Goal: Task Accomplishment & Management: Manage account settings

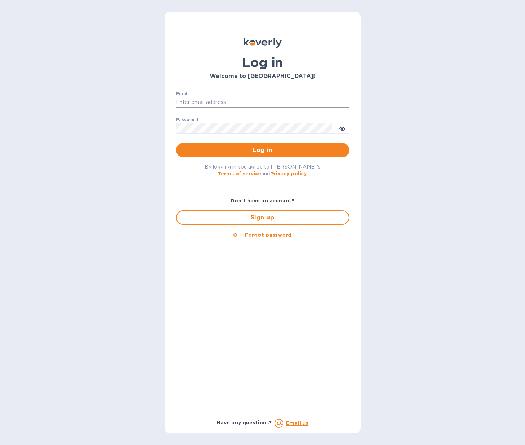
click at [213, 99] on input "Email" at bounding box center [262, 102] width 173 height 11
type input "o.novikova@melanieusa.com"
click at [176, 143] on button "Log in" at bounding box center [262, 150] width 173 height 14
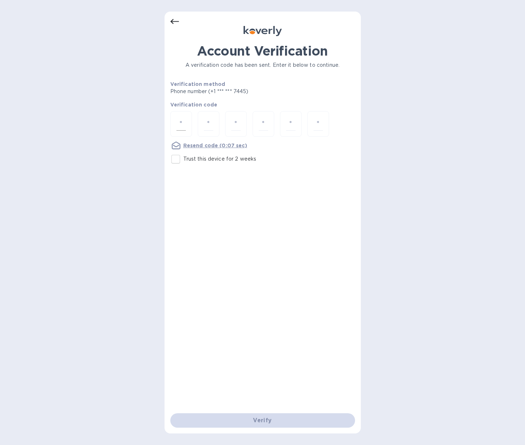
click at [180, 122] on input "number" at bounding box center [180, 123] width 9 height 13
type input "5"
type input "7"
type input "9"
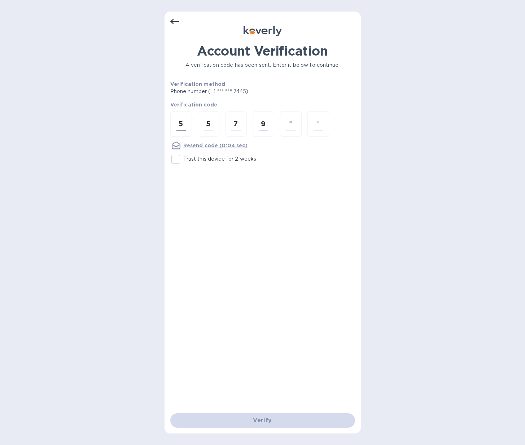
type input "0"
type input "1"
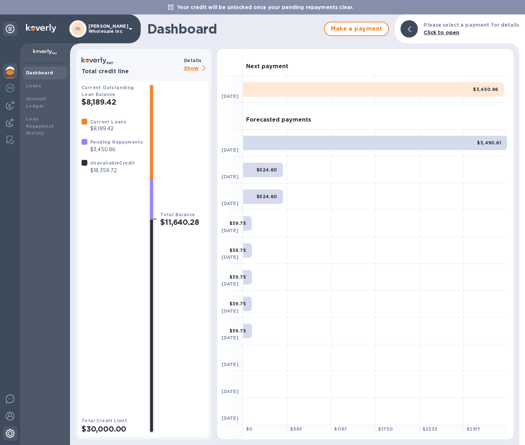
click at [9, 434] on img at bounding box center [10, 433] width 9 height 9
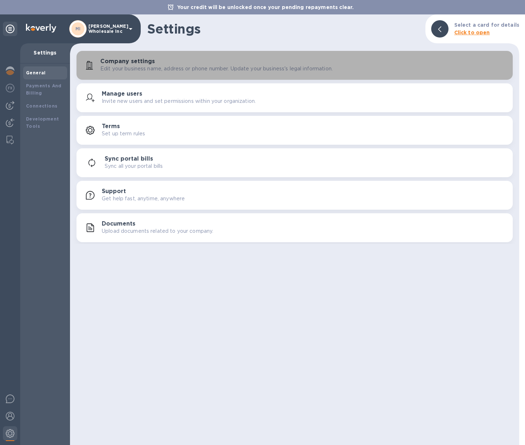
click at [148, 62] on h3 "Company settings" at bounding box center [127, 61] width 54 height 7
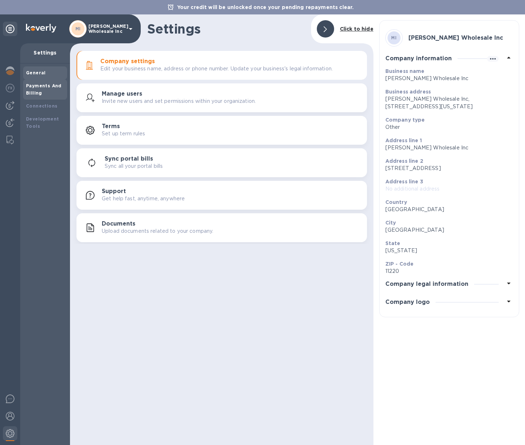
click at [31, 90] on div "Payments And Billing" at bounding box center [45, 89] width 38 height 14
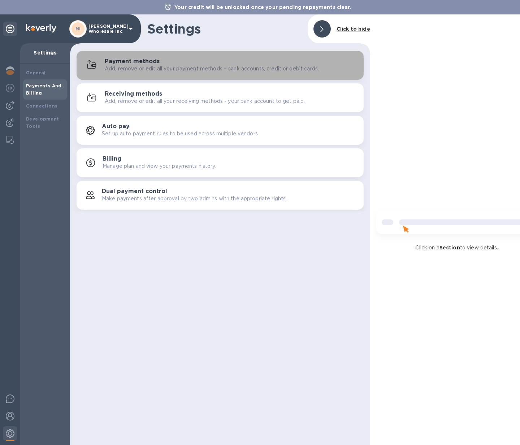
click at [117, 67] on p "Add, remove or edit all your payment methods - bank accounts, credit or debit c…" at bounding box center [212, 69] width 214 height 8
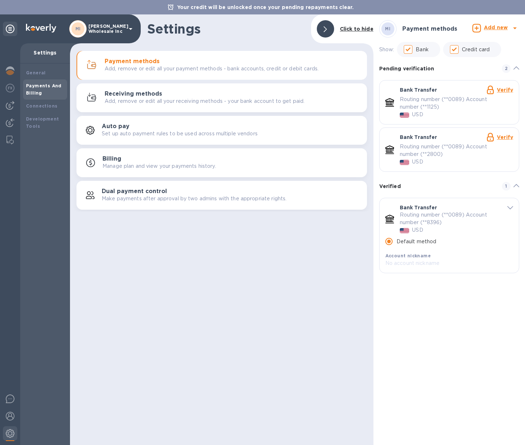
click at [504, 138] on link "Verify" at bounding box center [505, 137] width 16 height 6
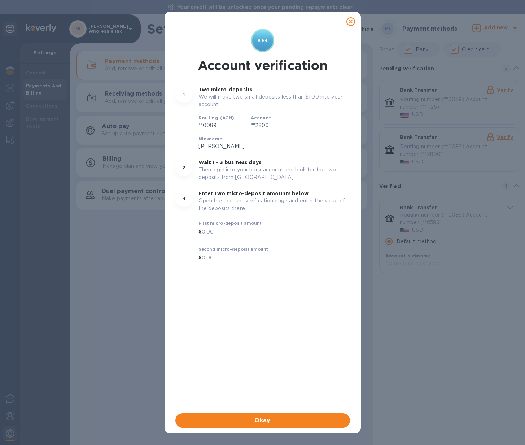
click at [215, 227] on input "text" at bounding box center [276, 232] width 148 height 11
type input "0.61"
click at [222, 253] on input "text" at bounding box center [276, 258] width 148 height 11
type input "0.59"
click at [280, 419] on span "Okay" at bounding box center [262, 420] width 163 height 9
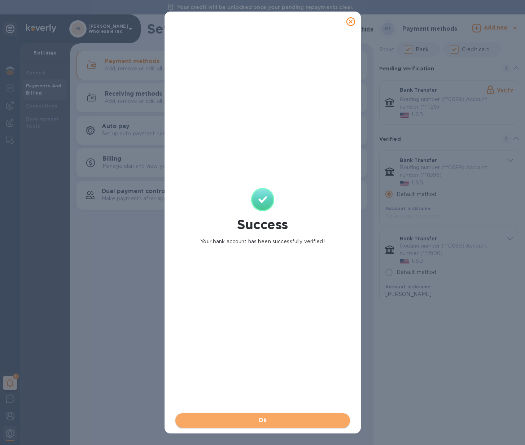
click at [280, 419] on span "Ok" at bounding box center [262, 420] width 163 height 9
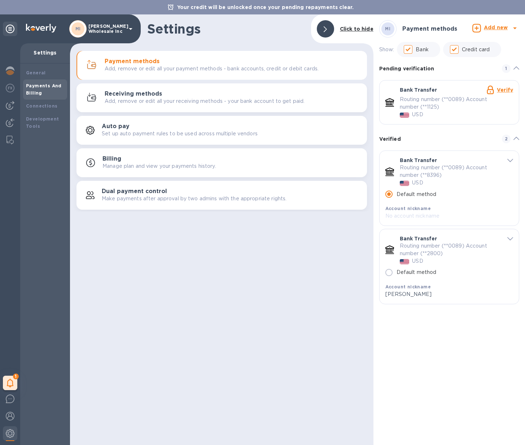
click at [391, 272] on input "Default method" at bounding box center [388, 272] width 15 height 15
radio input "false"
click at [388, 273] on input "Default method" at bounding box center [388, 272] width 15 height 15
radio input "false"
click at [389, 194] on input "Default method" at bounding box center [388, 194] width 15 height 15
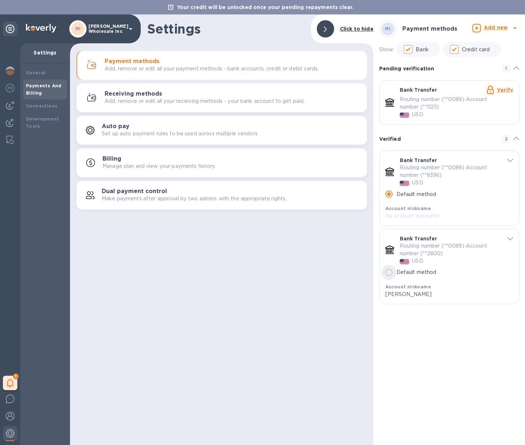
click at [387, 273] on input "Default method" at bounding box center [388, 272] width 15 height 15
radio input "false"
click at [401, 294] on p "No account nickname" at bounding box center [443, 295] width 117 height 8
click at [400, 292] on p "No account nickname" at bounding box center [443, 295] width 117 height 8
click at [428, 291] on p "No account nickname" at bounding box center [443, 295] width 117 height 8
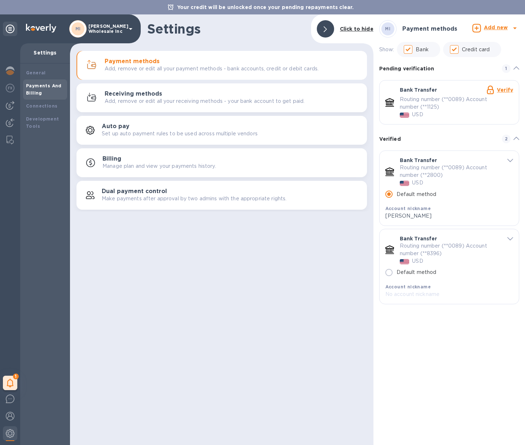
click at [389, 271] on input "Default method" at bounding box center [388, 272] width 15 height 15
radio input "false"
click at [509, 157] on span "default-method" at bounding box center [510, 160] width 6 height 7
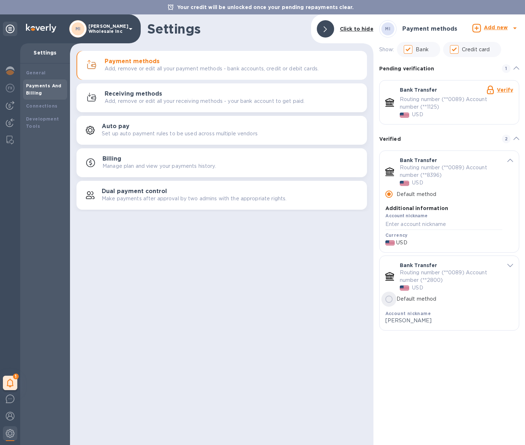
click at [389, 302] on input "Default method" at bounding box center [388, 299] width 15 height 15
radio input "false"
radio input "true"
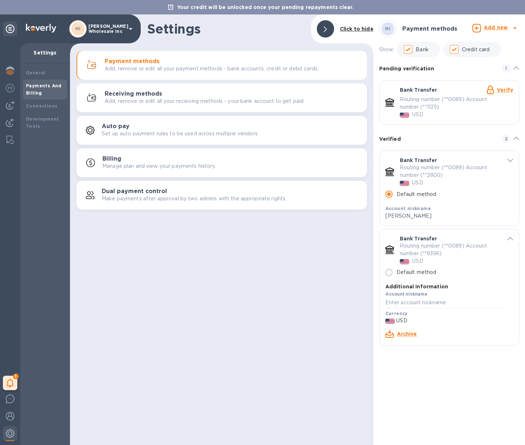
click at [405, 332] on link "Archive" at bounding box center [407, 334] width 20 height 6
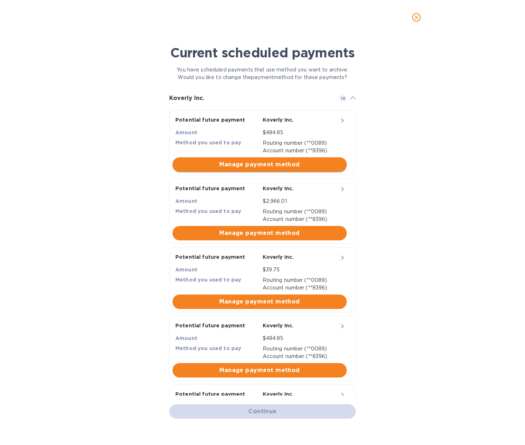
click at [262, 164] on span "Manage payment method" at bounding box center [259, 164] width 163 height 9
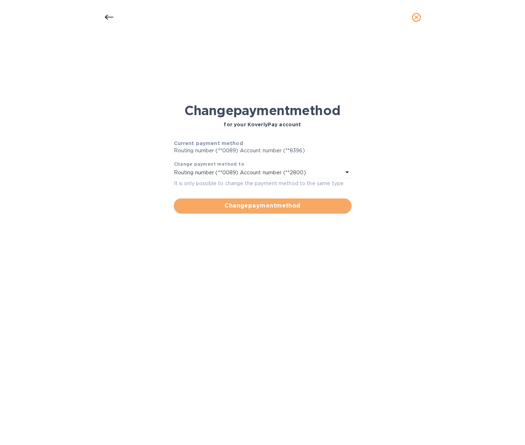
click at [286, 206] on span "Change payment method" at bounding box center [263, 205] width 166 height 9
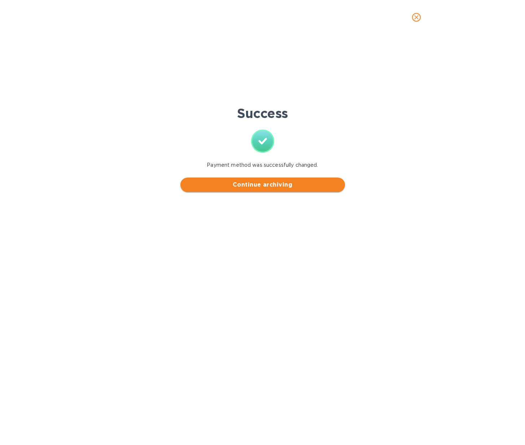
click at [278, 184] on span "Continue archiving" at bounding box center [262, 184] width 153 height 9
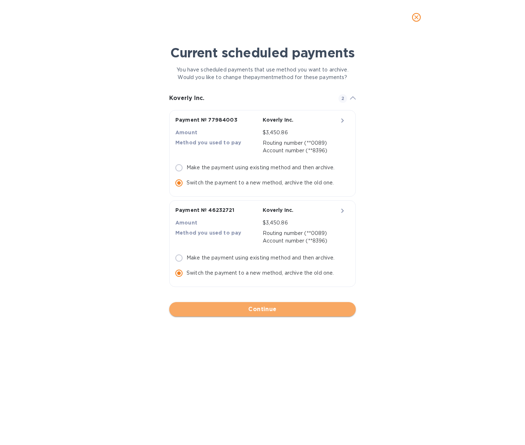
click at [278, 310] on span "Continue" at bounding box center [262, 309] width 175 height 9
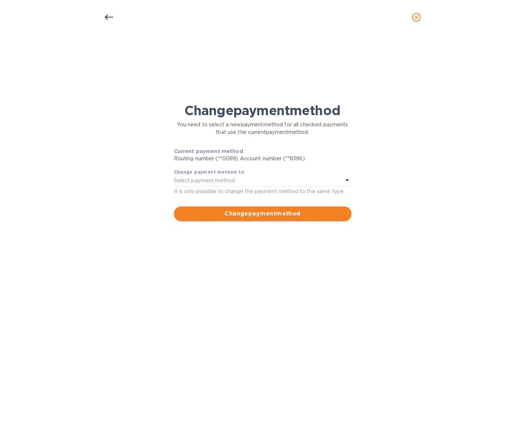
click at [262, 215] on span "Change payment method" at bounding box center [263, 213] width 166 height 9
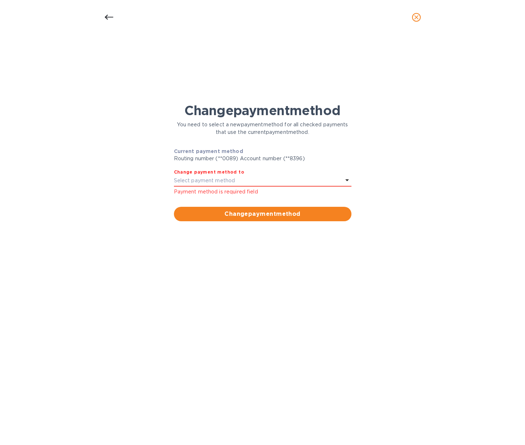
click at [344, 179] on icon at bounding box center [347, 180] width 9 height 9
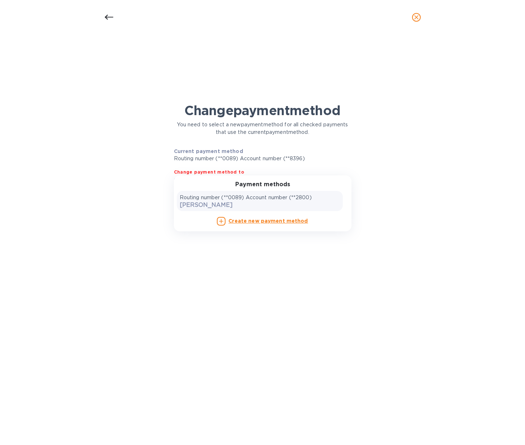
click at [302, 195] on p "Routing number (**0089) Account number (**2800)" at bounding box center [246, 198] width 132 height 8
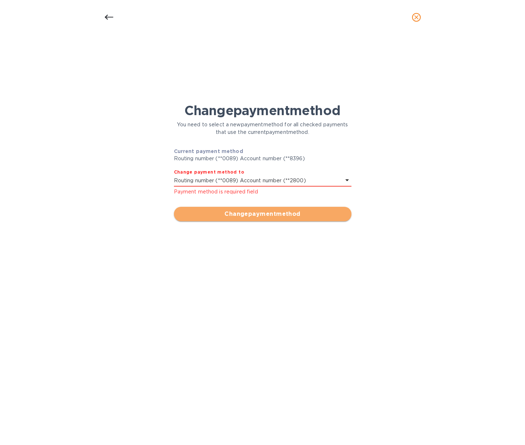
click at [293, 217] on span "Change payment method" at bounding box center [263, 214] width 166 height 9
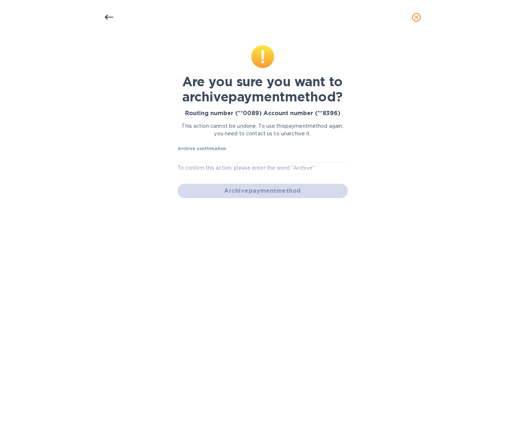
click at [266, 168] on p "To confirm this action, please enter the word "Archive"" at bounding box center [263, 168] width 170 height 8
click at [311, 170] on p "To confirm this action, please enter the word "Archive"" at bounding box center [263, 168] width 170 height 8
click at [237, 151] on div "Archive confirmation To confirm this action, please enter the word "Archive"" at bounding box center [263, 159] width 170 height 26
click at [227, 148] on div "Archive confirmation To confirm this action, please enter the word "Archive"" at bounding box center [263, 159] width 170 height 26
click at [219, 150] on label "Archive confirmation" at bounding box center [202, 149] width 49 height 4
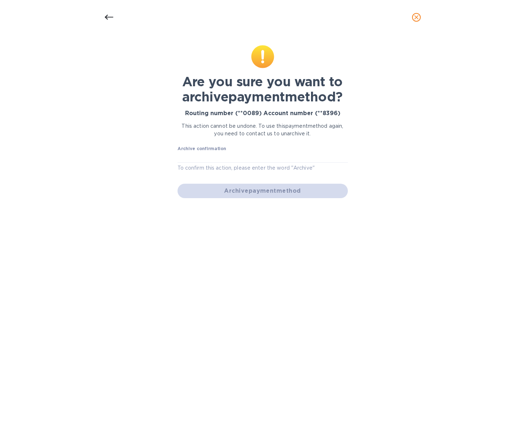
click at [215, 151] on label "Archive confirmation" at bounding box center [202, 149] width 49 height 4
click at [214, 148] on label "Archive confirmation" at bounding box center [202, 149] width 49 height 4
drag, startPoint x: 223, startPoint y: 157, endPoint x: 222, endPoint y: 160, distance: 3.8
click at [223, 159] on input "text" at bounding box center [263, 157] width 170 height 11
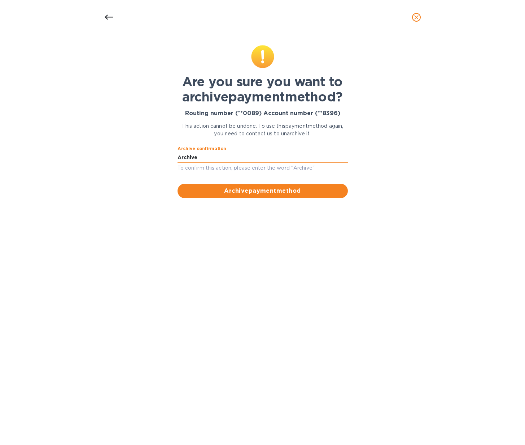
type input "Archive"
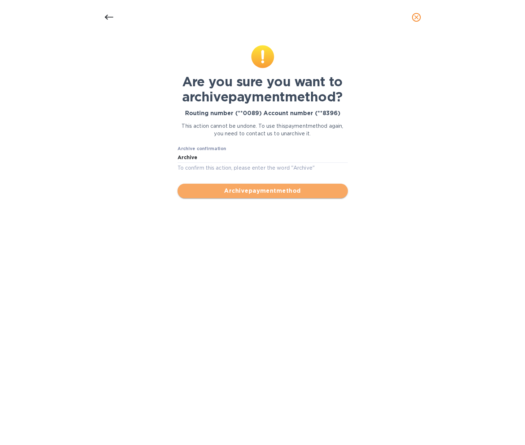
click at [241, 190] on span "Archive payment method" at bounding box center [262, 191] width 159 height 9
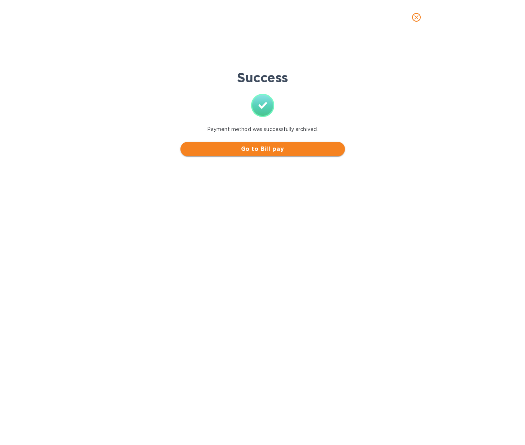
click at [258, 145] on span "Go to Bill pay" at bounding box center [262, 149] width 153 height 9
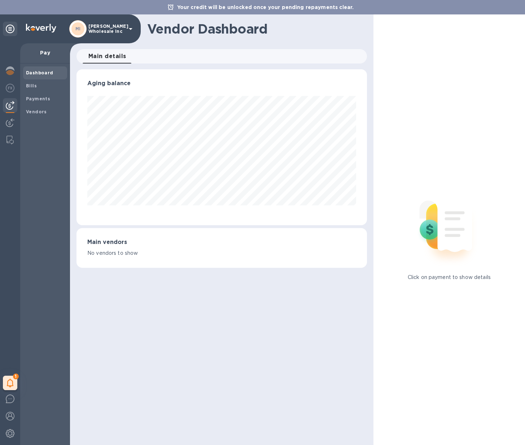
scroll to position [156, 290]
click at [15, 381] on div "1" at bounding box center [10, 383] width 14 height 14
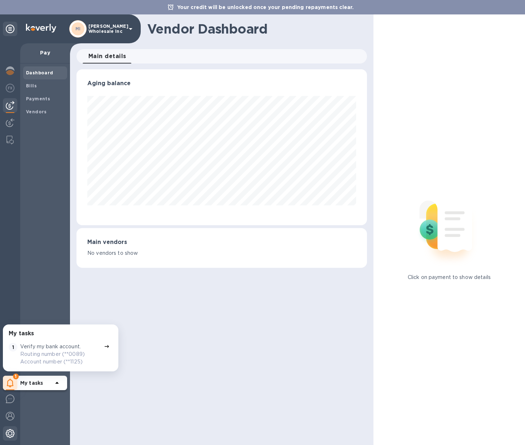
click at [7, 432] on img at bounding box center [10, 433] width 9 height 9
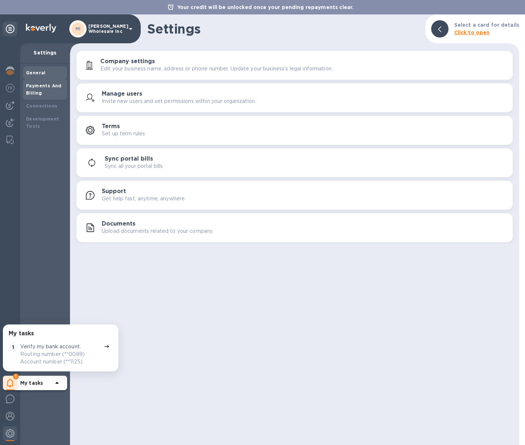
click at [31, 84] on b "Payments And Billing" at bounding box center [44, 89] width 36 height 13
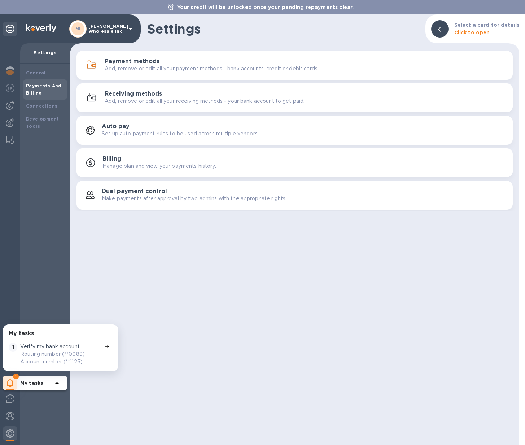
click at [140, 65] on p "Add, remove or edit all your payment methods - bank accounts, credit or debit c…" at bounding box center [212, 69] width 214 height 8
